Goal: Transaction & Acquisition: Purchase product/service

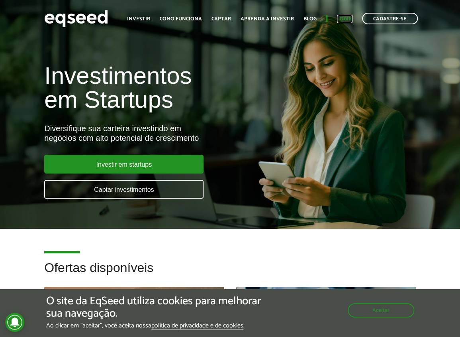
click at [347, 20] on link "Login" at bounding box center [345, 18] width 16 height 5
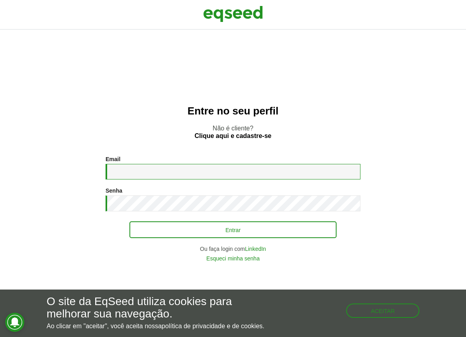
type input "**********"
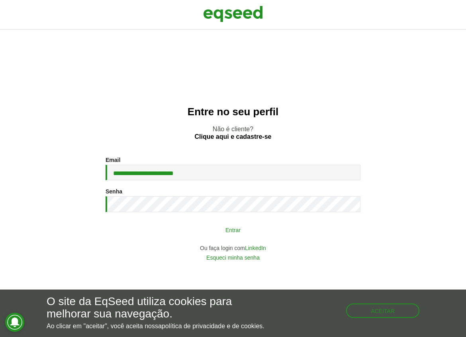
click at [219, 228] on button "Entrar" at bounding box center [232, 229] width 207 height 15
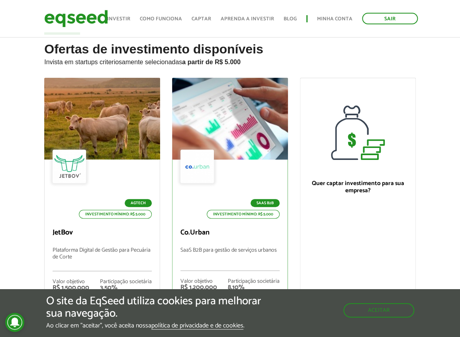
scroll to position [80, 0]
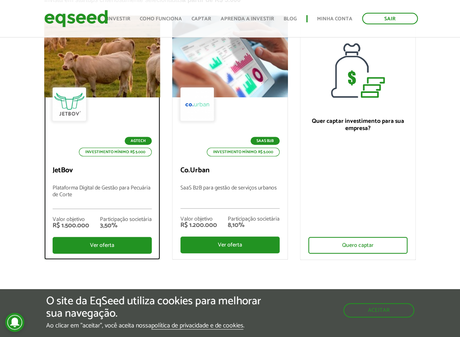
click at [78, 106] on div at bounding box center [69, 103] width 33 height 33
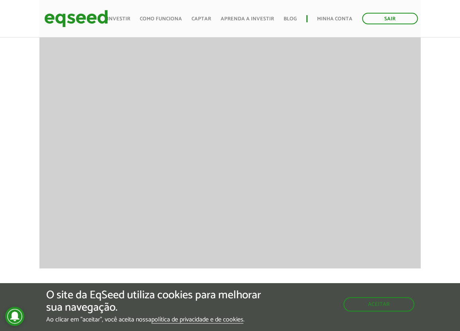
scroll to position [981, 0]
